Goal: Check status: Check status

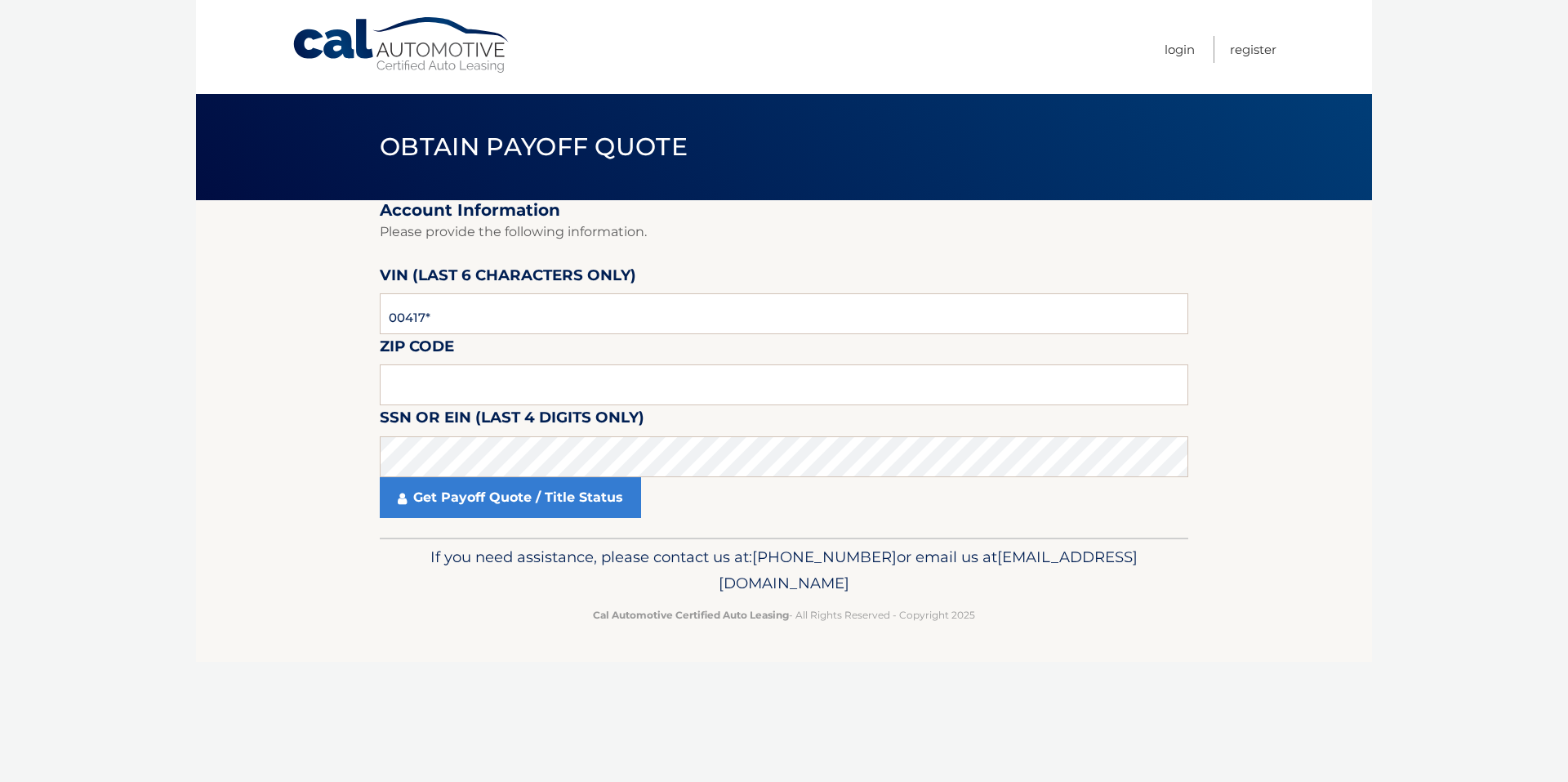
type input "004170"
type input "11756"
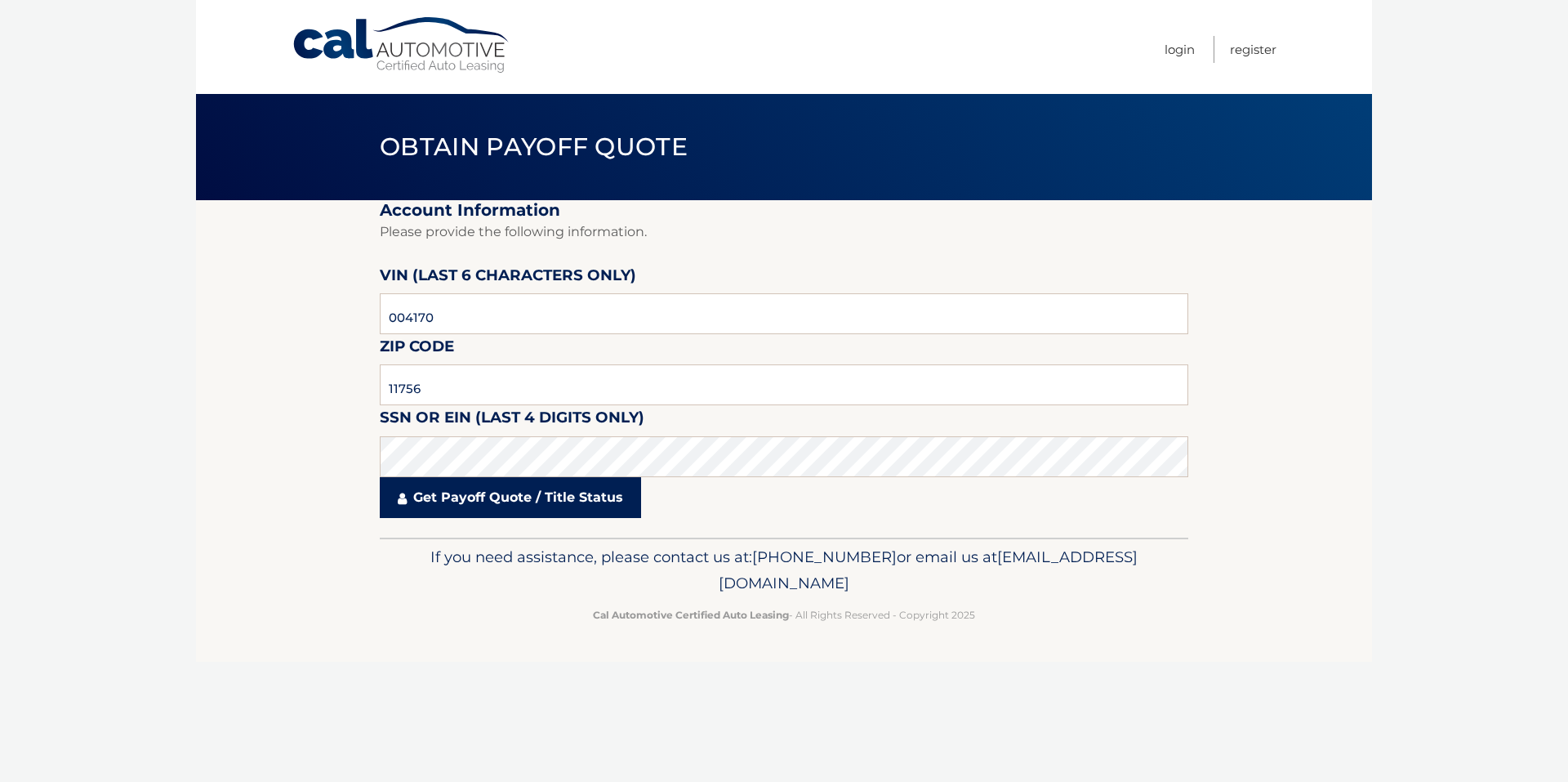
click at [519, 507] on link "Get Payoff Quote / Title Status" at bounding box center [510, 498] width 261 height 41
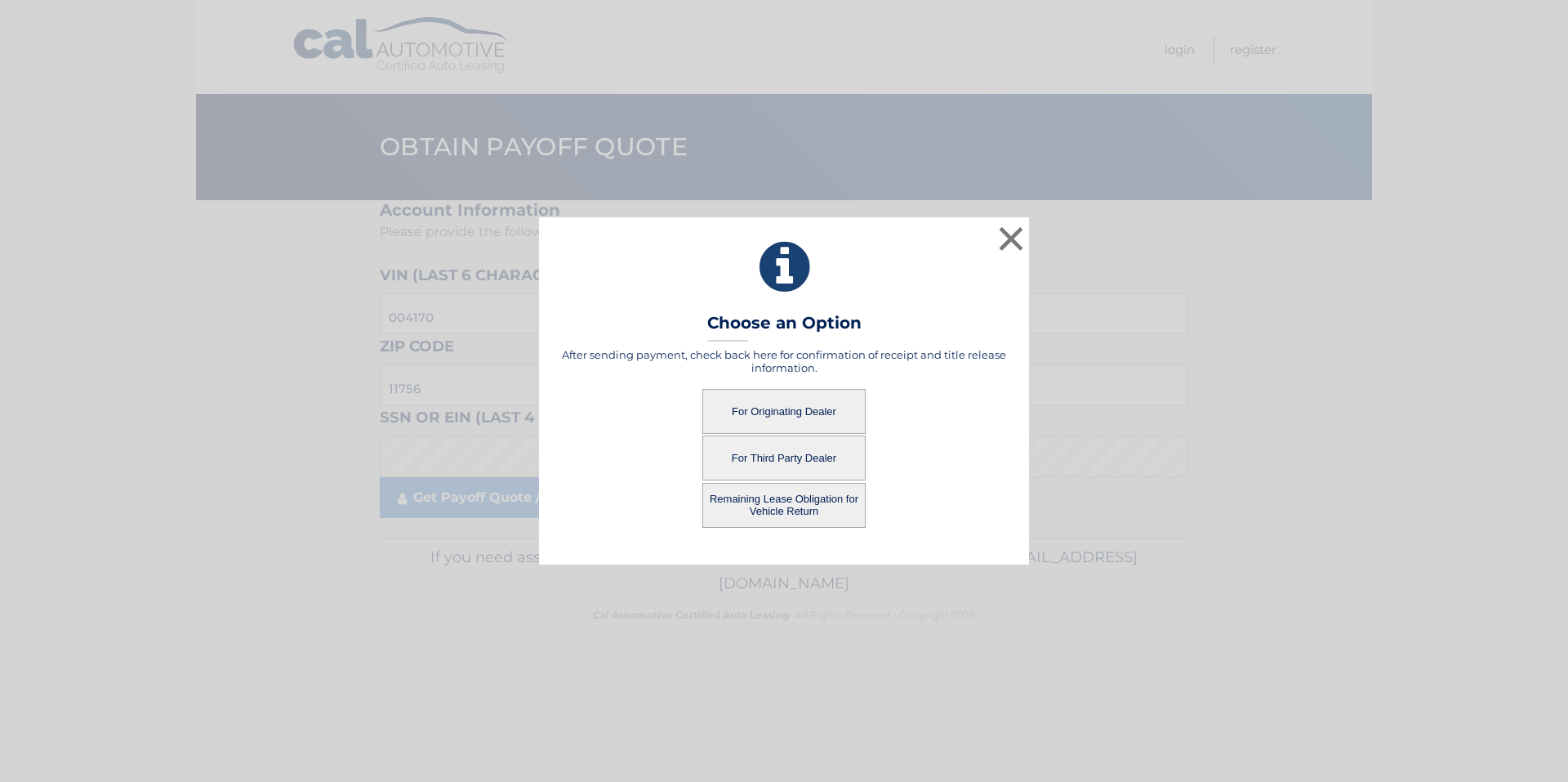
click at [796, 401] on button "For Originating Dealer" at bounding box center [784, 411] width 163 height 45
click at [769, 414] on button "For Originating Dealer" at bounding box center [784, 411] width 163 height 45
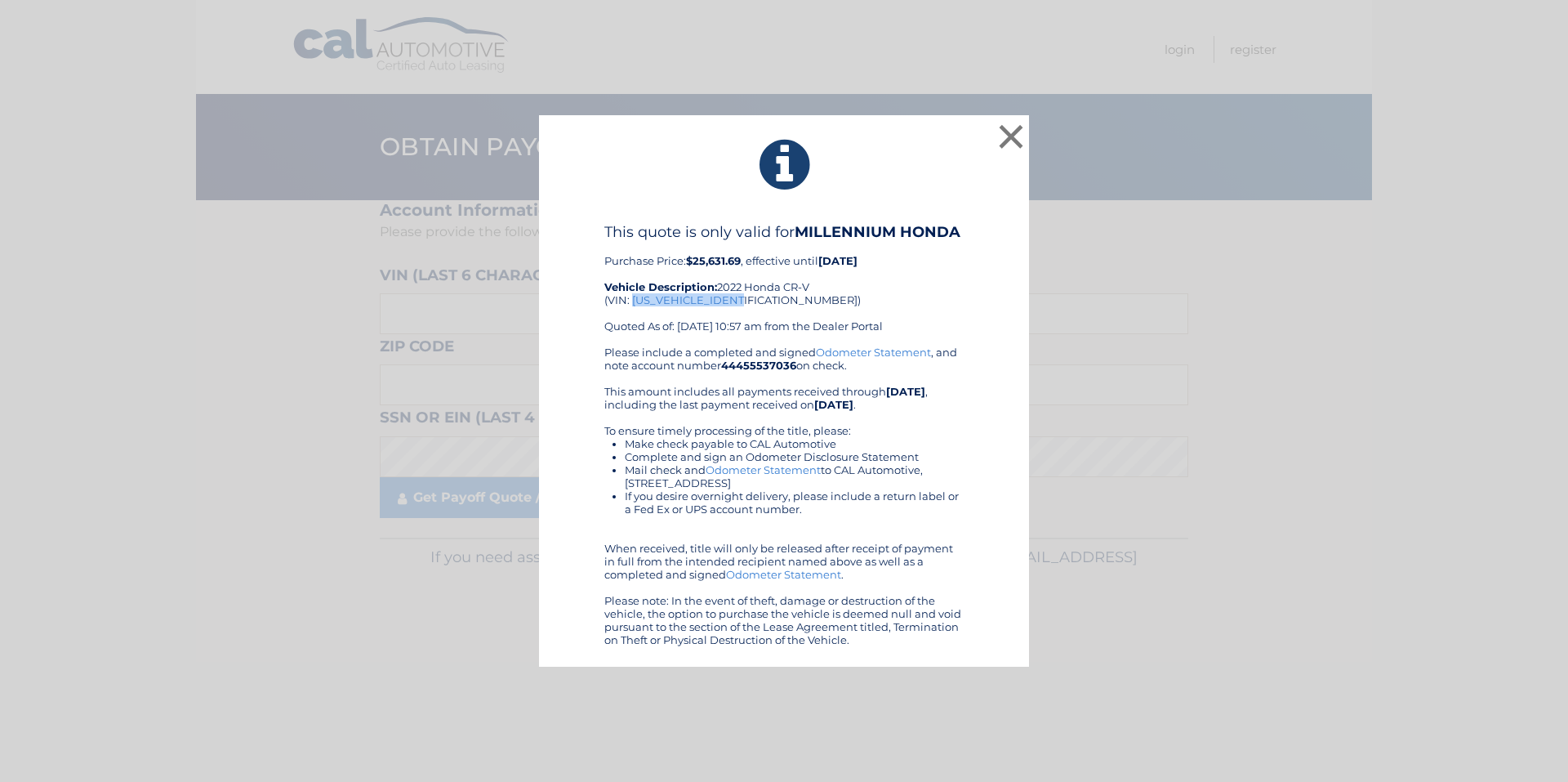
drag, startPoint x: 747, startPoint y: 300, endPoint x: 633, endPoint y: 304, distance: 114.1
click at [633, 304] on div "This quote is only valid for MILLENNIUM HONDA Purchase Price: $25,631.69 , effe…" at bounding box center [784, 284] width 359 height 123
copy div "[US_VEHICLE_IDENTIFICATION_NUMBER]"
click at [1006, 130] on button "×" at bounding box center [1011, 137] width 33 height 33
